Goal: Find specific page/section: Find specific page/section

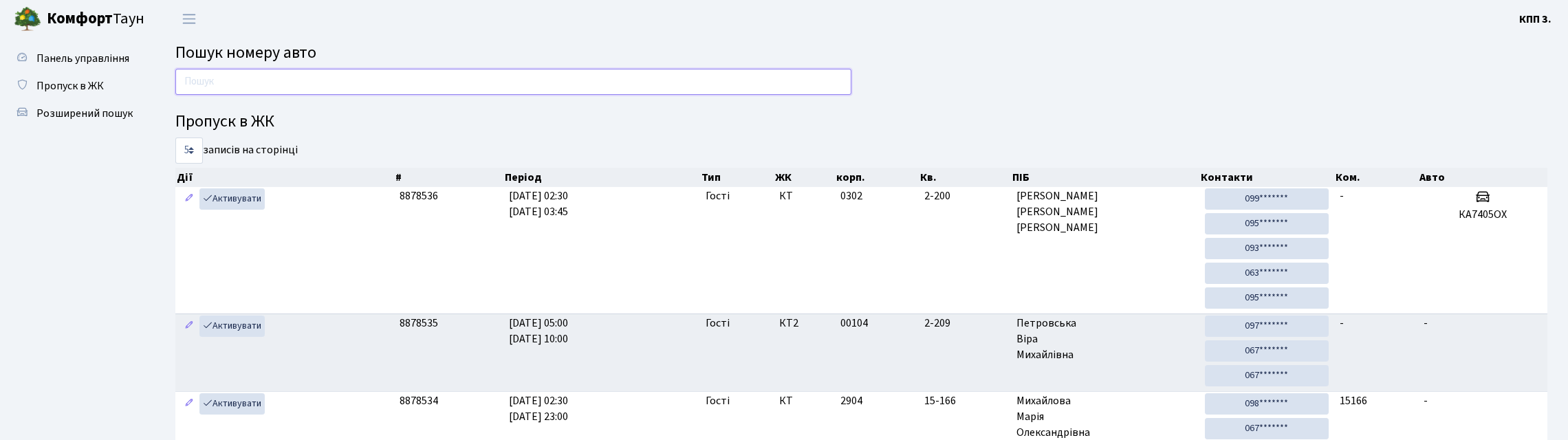
click at [233, 95] on input "text" at bounding box center [514, 81] width 676 height 26
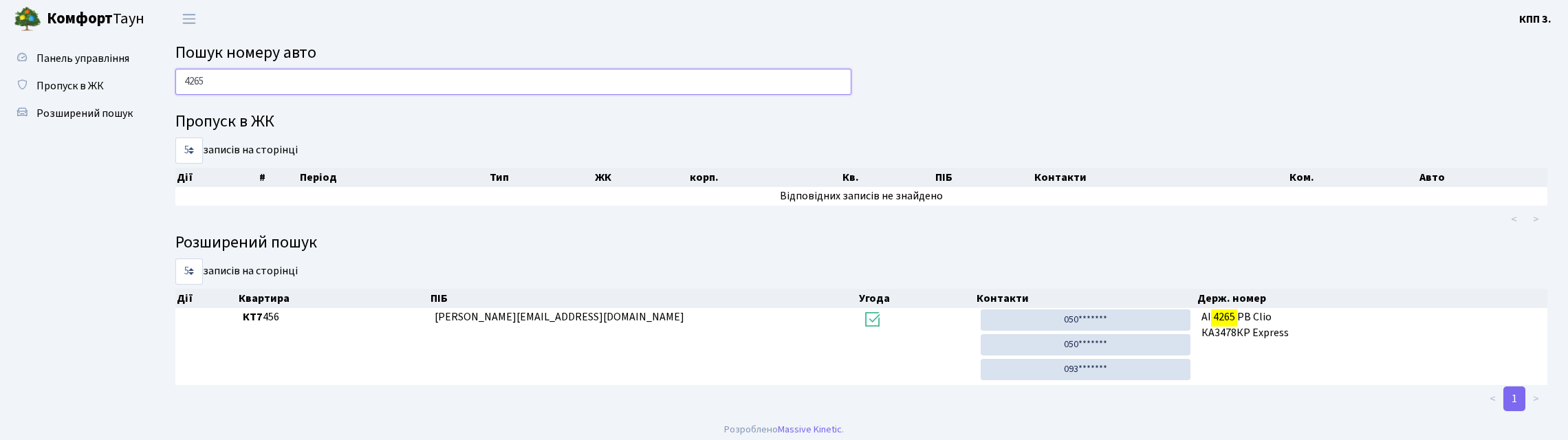
type input "4265"
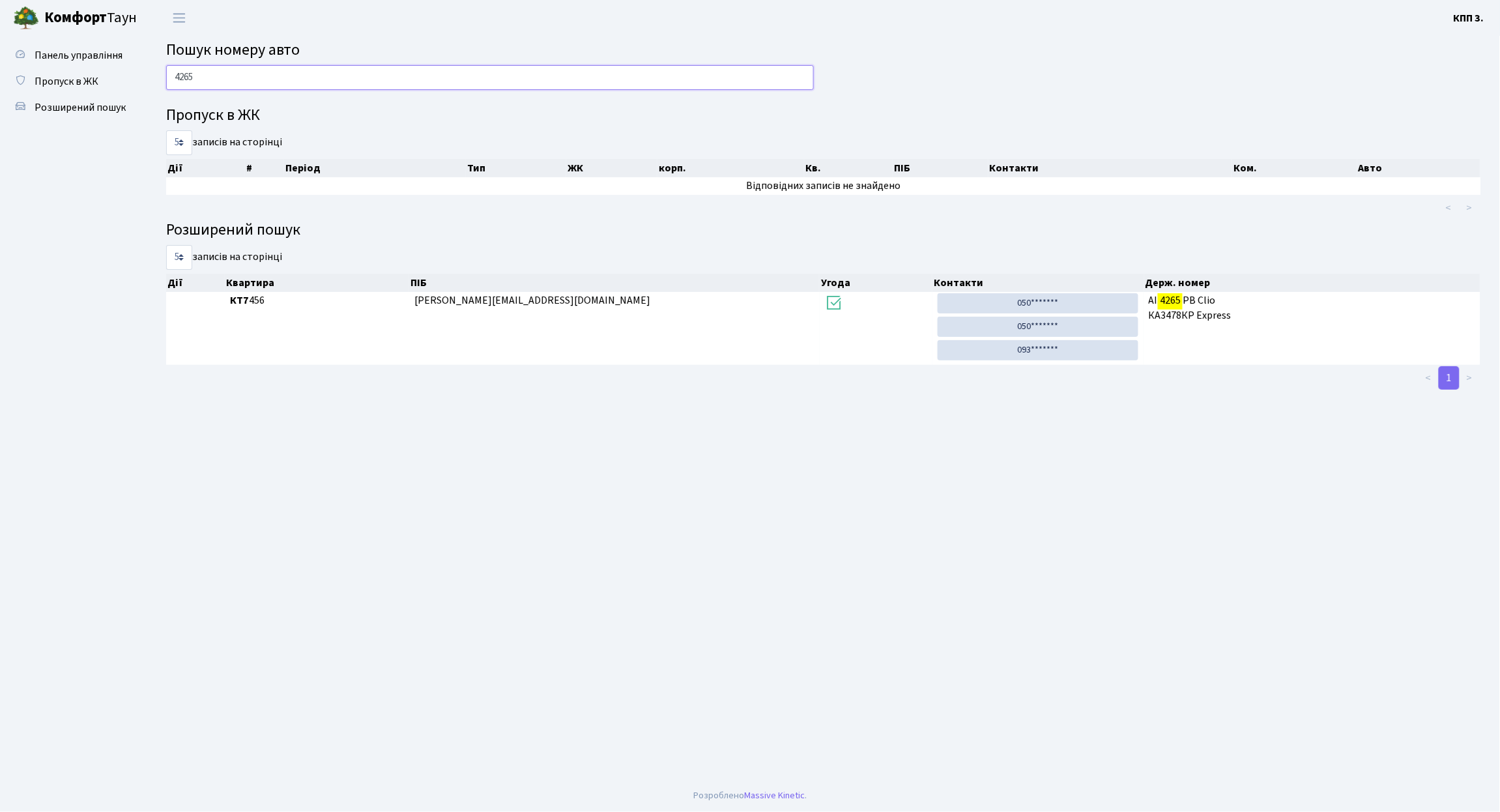
click at [280, 90] on input "4265" at bounding box center [490, 77] width 648 height 24
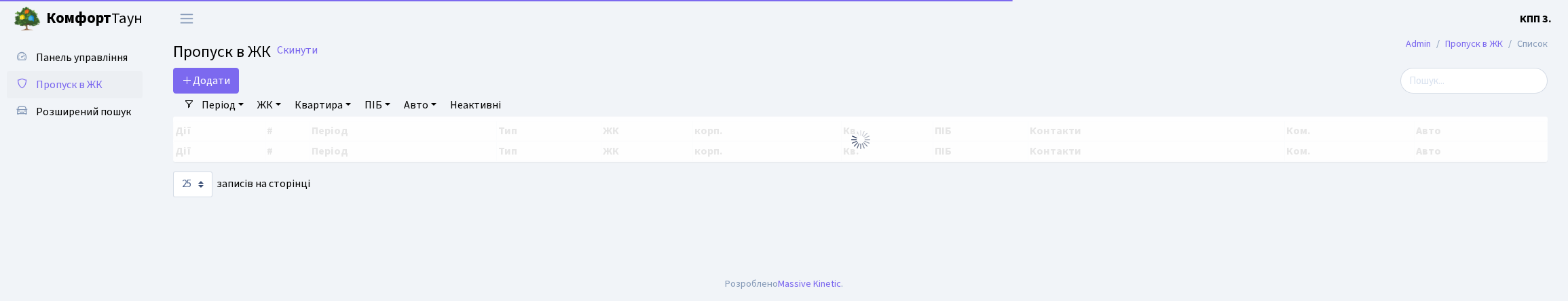
select select "25"
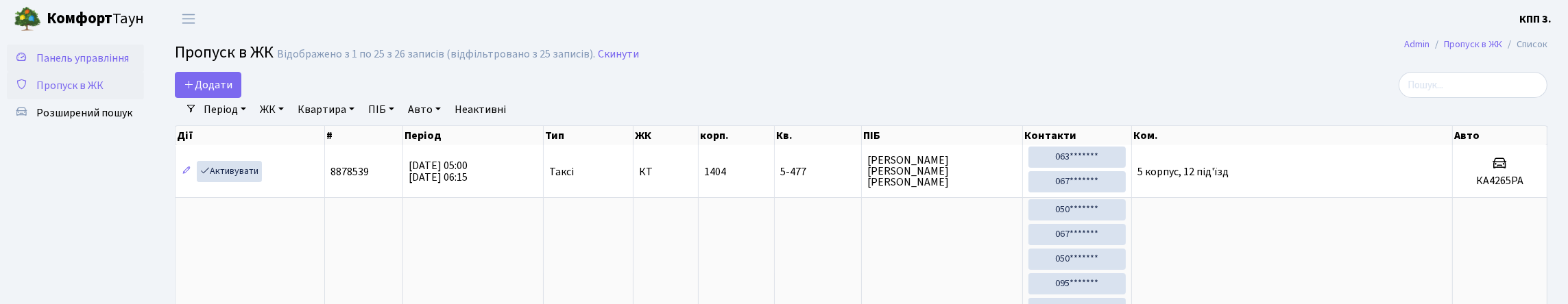
click at [81, 66] on span "Панель управління" at bounding box center [83, 58] width 93 height 15
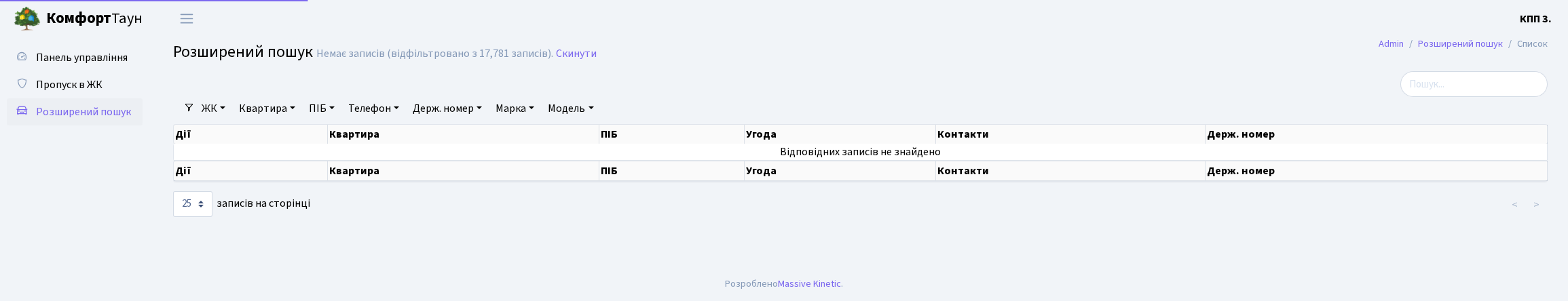
select select "25"
